Goal: Information Seeking & Learning: Learn about a topic

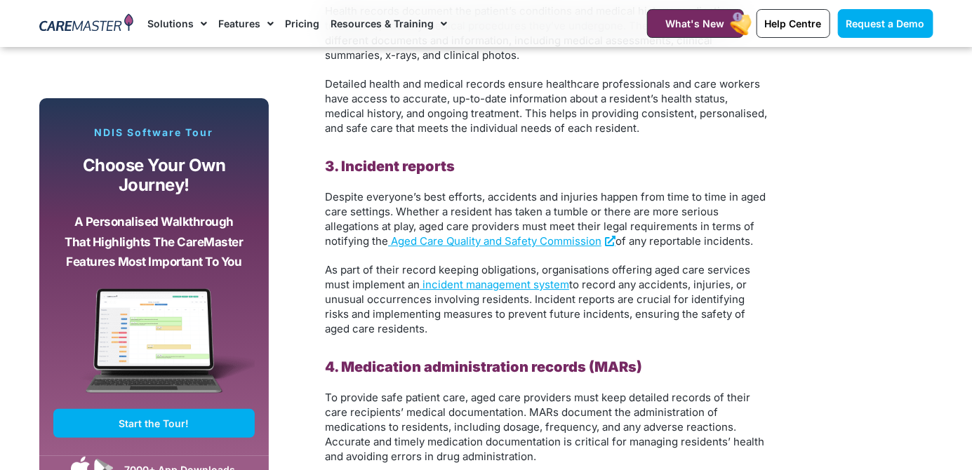
scroll to position [1786, 0]
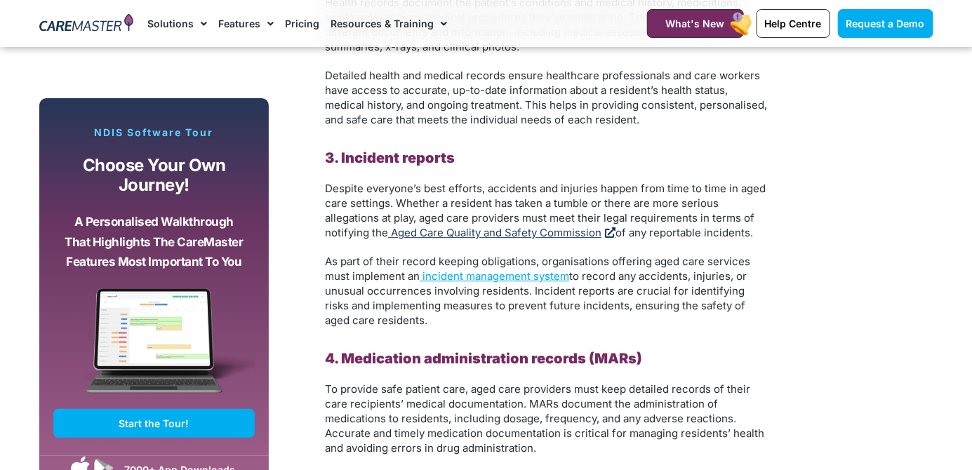
click at [541, 235] on span "Aged Care Quality and Safety Commission" at bounding box center [496, 232] width 210 height 13
